Goal: Task Accomplishment & Management: Use online tool/utility

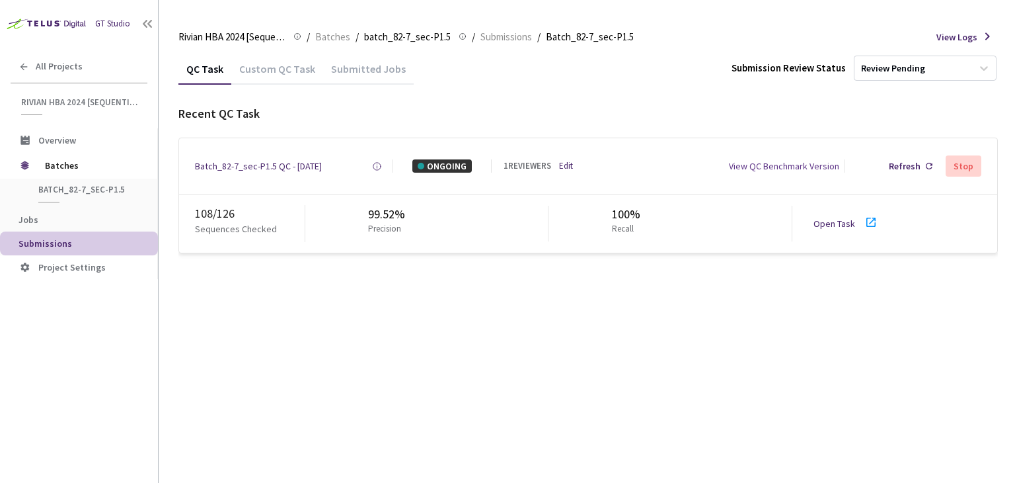
click at [841, 223] on link "Open Task" at bounding box center [835, 223] width 42 height 12
click at [272, 162] on div "Batch_82-7_sec-P1.5 QC - [DATE]" at bounding box center [258, 165] width 127 height 13
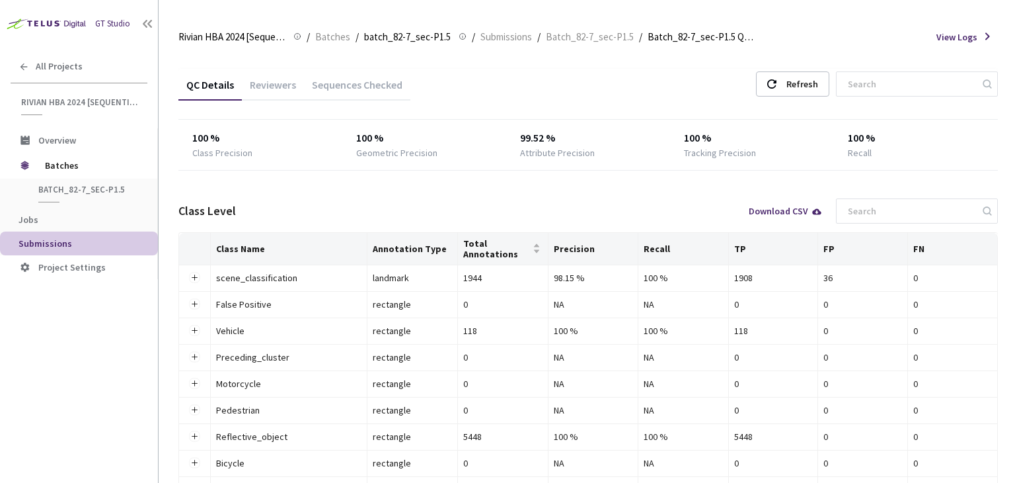
click at [267, 79] on div "Reviewers" at bounding box center [273, 89] width 62 height 22
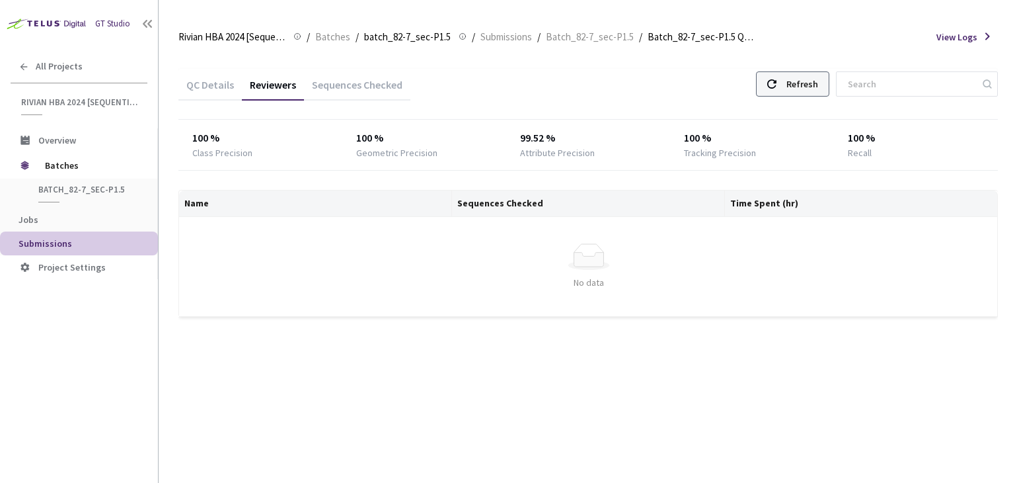
click at [801, 87] on div "Refresh" at bounding box center [792, 83] width 73 height 25
click at [811, 85] on div "Refresh" at bounding box center [803, 84] width 32 height 24
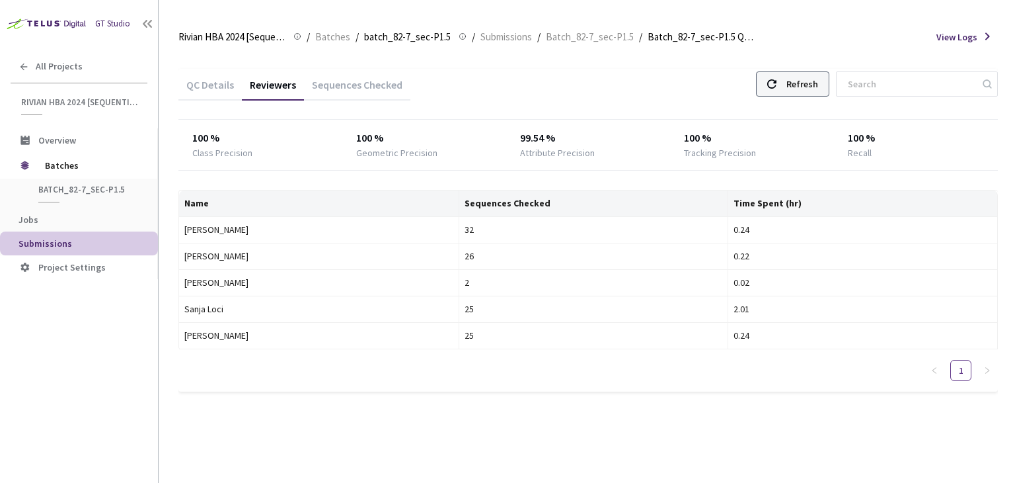
click at [804, 88] on div "Refresh" at bounding box center [803, 84] width 32 height 24
click at [801, 90] on div "Refresh" at bounding box center [792, 83] width 73 height 25
click at [824, 69] on div "QC Details Reviewers Sequences Checked Refresh" at bounding box center [588, 86] width 820 height 34
click at [818, 76] on div "Refresh" at bounding box center [803, 84] width 32 height 24
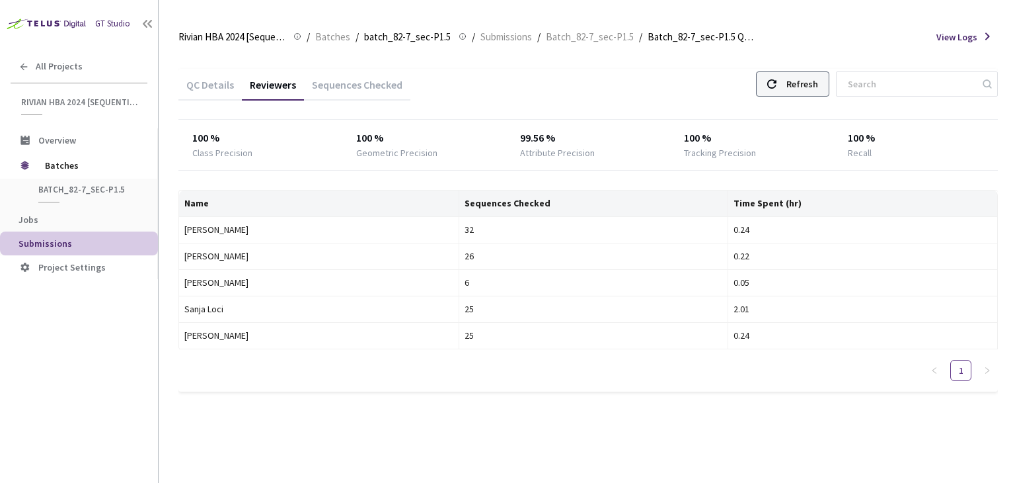
click at [818, 77] on div "Refresh" at bounding box center [803, 84] width 32 height 24
click at [808, 82] on div "Refresh" at bounding box center [803, 84] width 32 height 24
click at [799, 91] on div "Refresh" at bounding box center [792, 83] width 73 height 25
click at [818, 83] on div "Refresh" at bounding box center [803, 84] width 32 height 24
click at [777, 88] on icon at bounding box center [771, 83] width 9 height 9
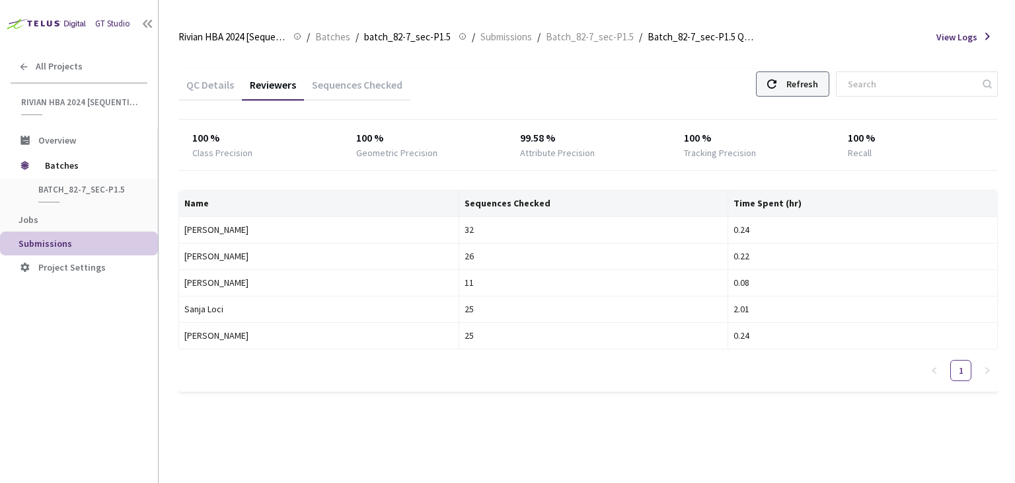
click at [800, 77] on div "Refresh" at bounding box center [792, 83] width 73 height 25
click at [808, 85] on div "Refresh" at bounding box center [803, 84] width 32 height 24
click at [810, 91] on div "Refresh" at bounding box center [803, 84] width 32 height 24
click at [818, 83] on div "Refresh" at bounding box center [803, 84] width 32 height 24
click at [797, 83] on div "Refresh" at bounding box center [792, 83] width 73 height 25
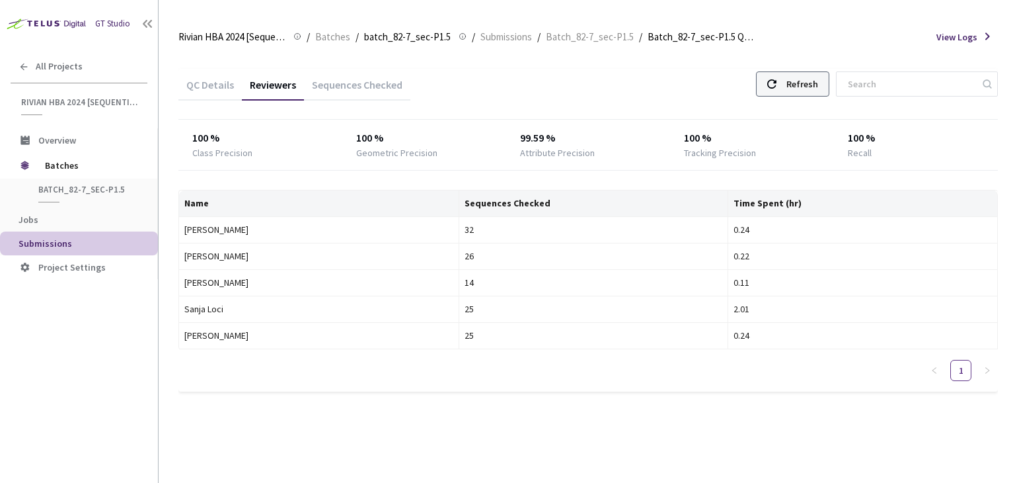
click at [797, 89] on div "Refresh" at bounding box center [792, 83] width 73 height 25
click at [802, 74] on div "Refresh" at bounding box center [792, 83] width 73 height 25
click at [808, 80] on div "Refresh" at bounding box center [803, 84] width 32 height 24
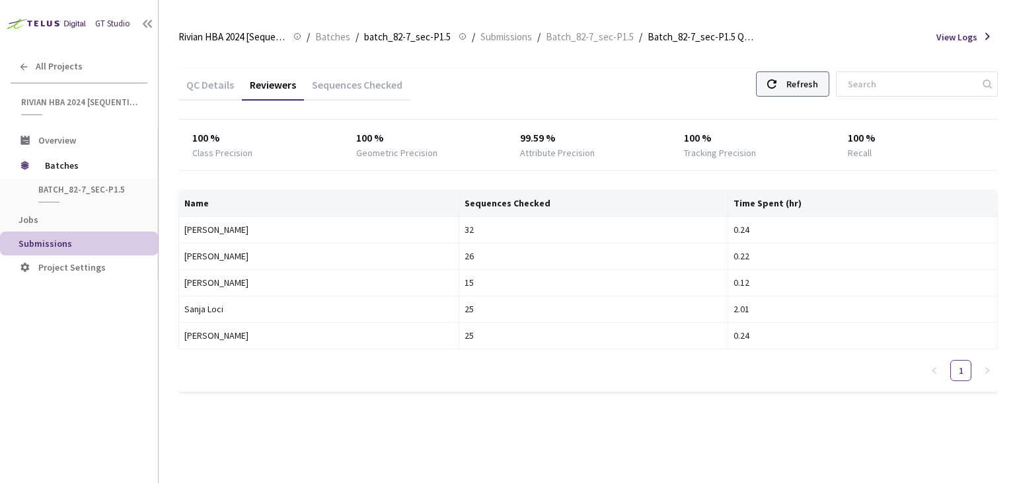
click at [808, 80] on div "Refresh" at bounding box center [803, 84] width 32 height 24
click at [830, 79] on div "Refresh" at bounding box center [792, 83] width 73 height 25
click at [818, 79] on div "Refresh" at bounding box center [803, 84] width 32 height 24
click at [804, 89] on div "Refresh" at bounding box center [803, 84] width 32 height 24
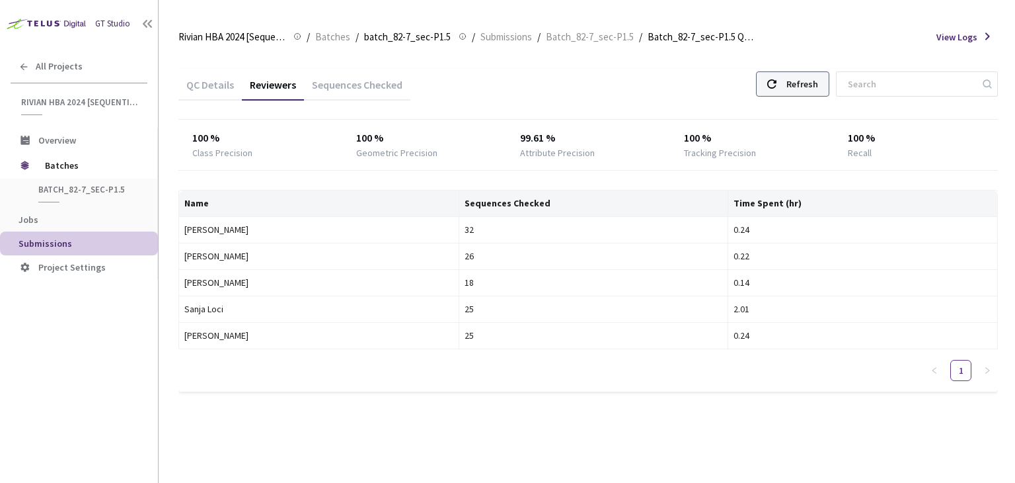
click at [801, 92] on div "Refresh" at bounding box center [792, 83] width 73 height 25
click at [812, 92] on div "Refresh" at bounding box center [803, 84] width 32 height 24
click at [818, 87] on div "Refresh" at bounding box center [803, 84] width 32 height 24
drag, startPoint x: 465, startPoint y: 285, endPoint x: 456, endPoint y: 284, distance: 9.3
click at [459, 284] on td "18" at bounding box center [594, 283] width 270 height 26
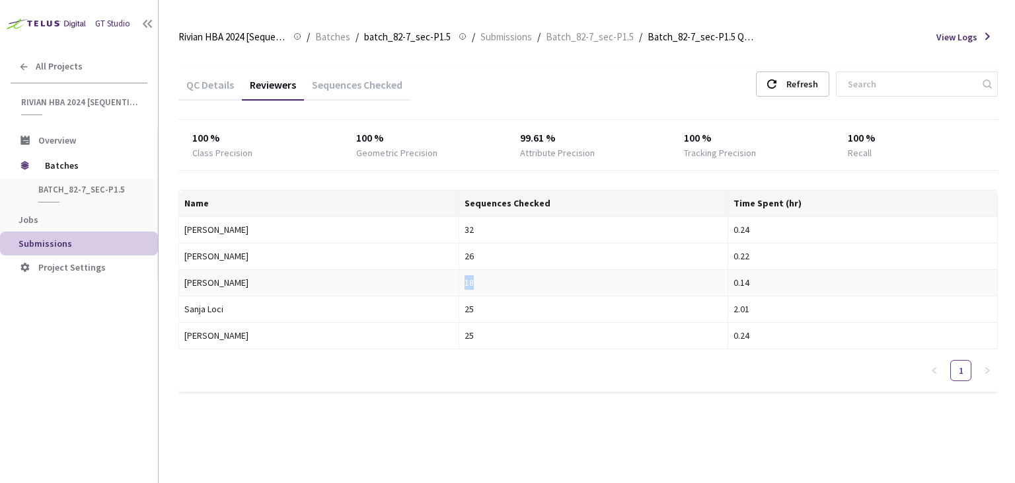
click at [469, 286] on div "18" at bounding box center [594, 282] width 258 height 15
click at [465, 284] on div "18" at bounding box center [594, 282] width 258 height 15
drag, startPoint x: 463, startPoint y: 283, endPoint x: 455, endPoint y: 283, distance: 7.9
click at [459, 283] on td "18" at bounding box center [594, 283] width 270 height 26
click at [465, 283] on div "18" at bounding box center [594, 282] width 258 height 15
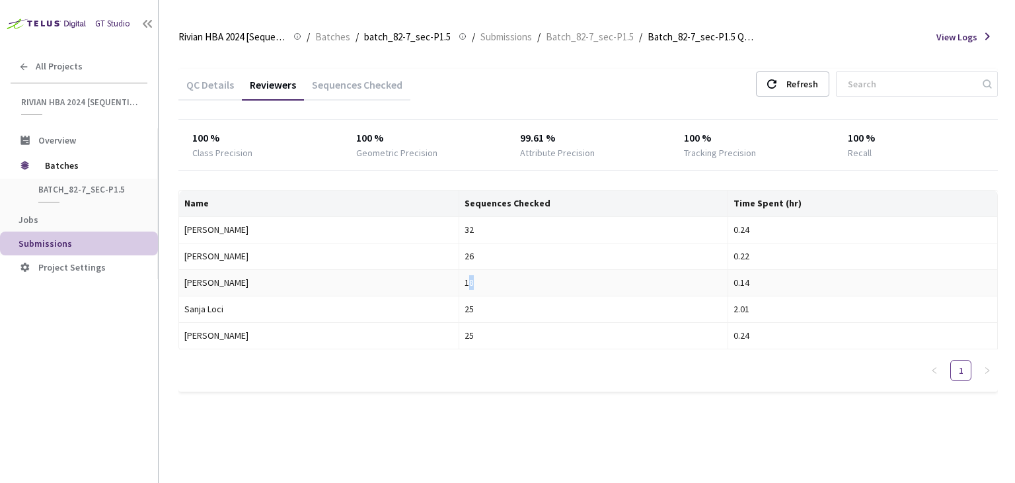
click at [465, 282] on div "18" at bounding box center [594, 282] width 258 height 15
drag, startPoint x: 470, startPoint y: 282, endPoint x: 455, endPoint y: 280, distance: 14.6
click at [459, 281] on td "18" at bounding box center [594, 283] width 270 height 26
click at [570, 280] on div "18" at bounding box center [594, 282] width 258 height 15
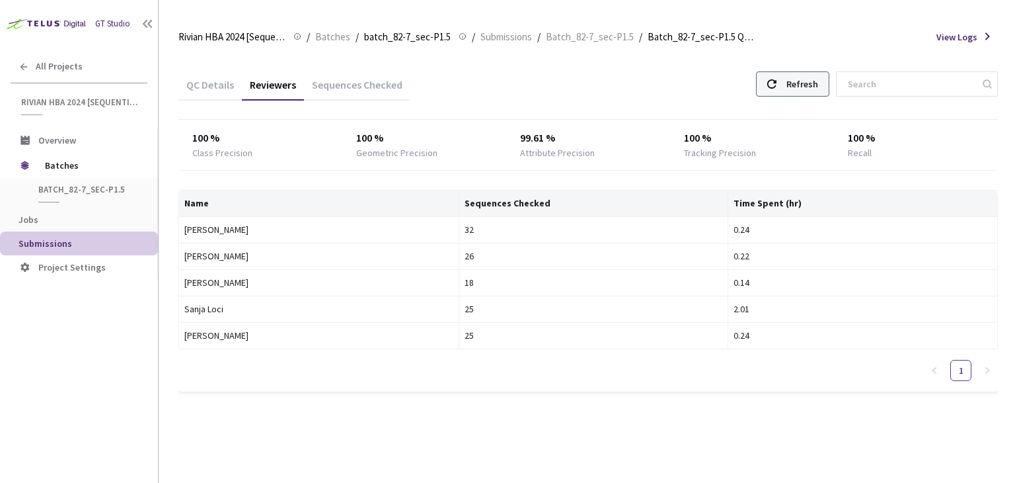
click at [818, 81] on div "Refresh" at bounding box center [803, 84] width 32 height 24
click at [214, 83] on div "QC Details" at bounding box center [209, 89] width 63 height 22
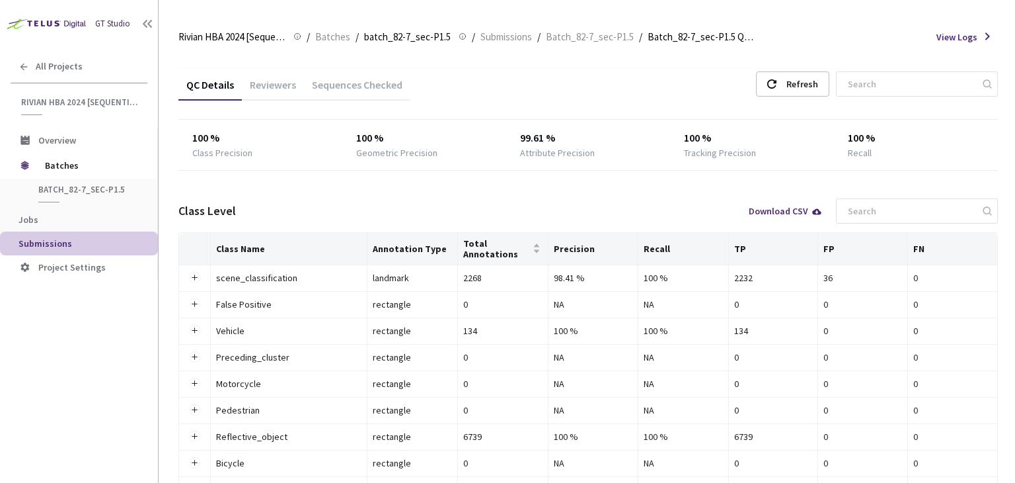
click at [210, 78] on div "QC Details" at bounding box center [209, 89] width 63 height 22
click at [273, 84] on div "Reviewers" at bounding box center [273, 89] width 62 height 22
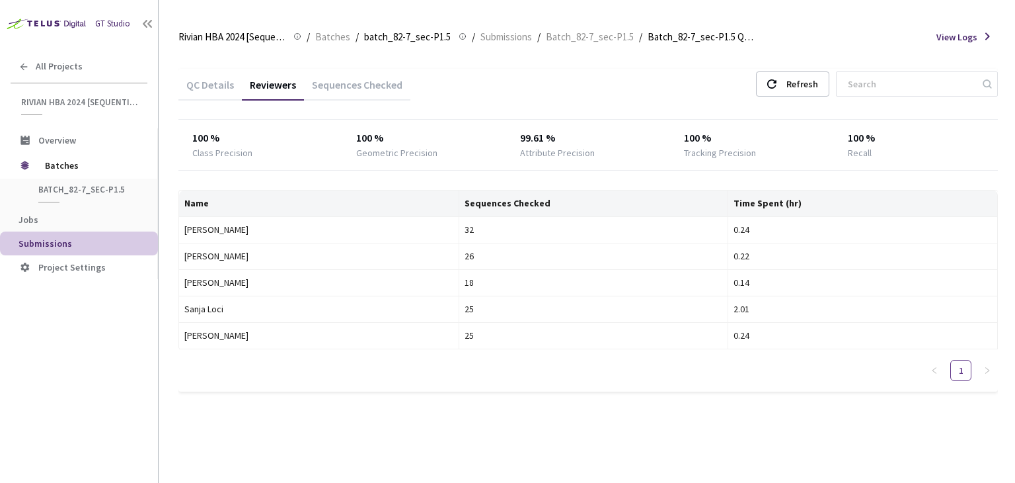
click at [210, 84] on div "QC Details" at bounding box center [209, 89] width 63 height 22
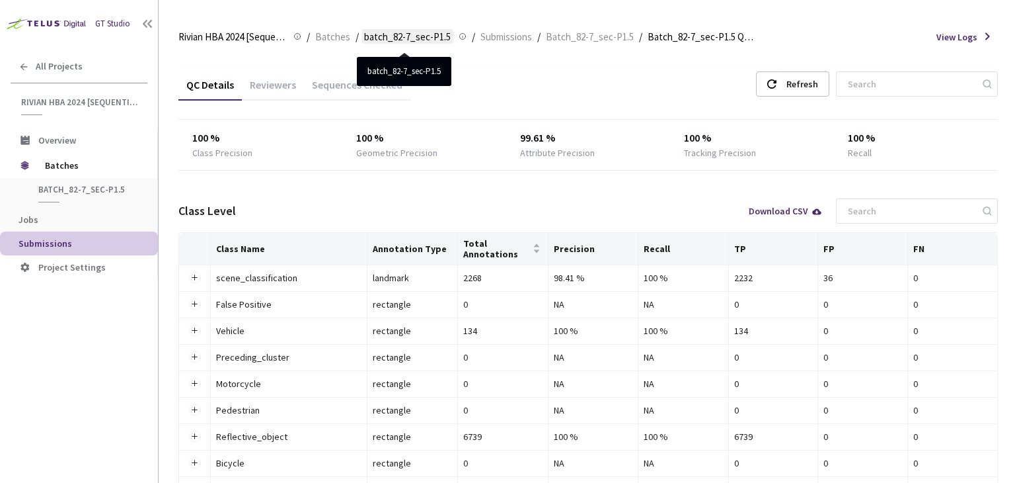
click at [418, 40] on span "batch_82-7_sec-P1.5" at bounding box center [407, 37] width 87 height 16
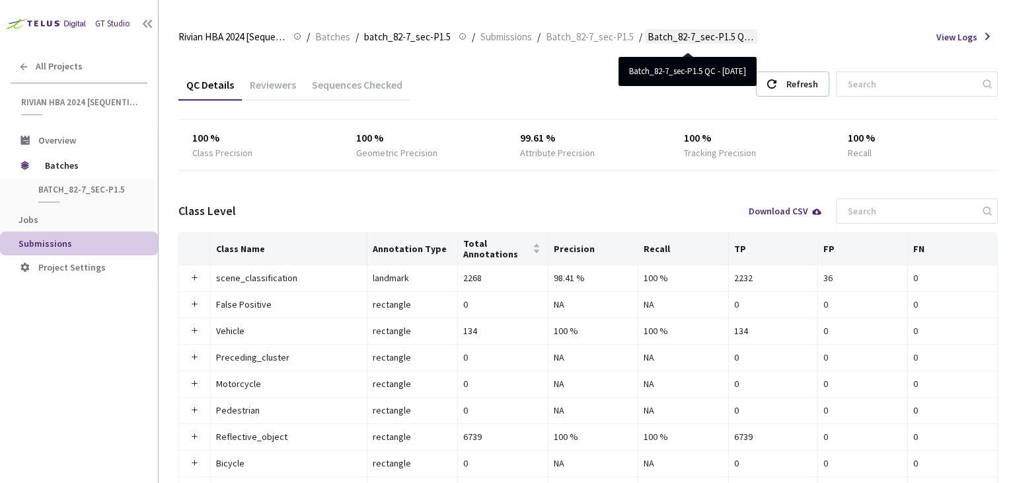
click at [711, 39] on span "Batch_82-7_sec-P1.5 QC - [DATE]" at bounding box center [701, 37] width 107 height 16
